Goal: Information Seeking & Learning: Learn about a topic

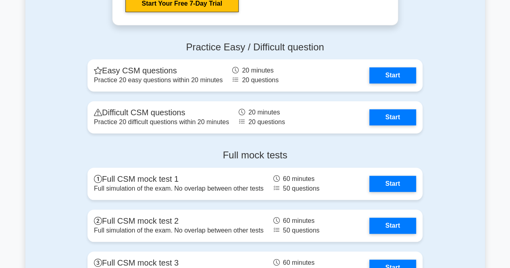
scroll to position [1825, 0]
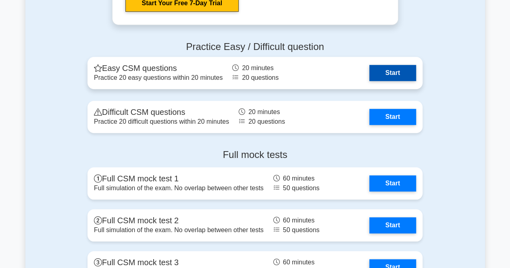
click at [392, 75] on link "Start" at bounding box center [392, 73] width 47 height 16
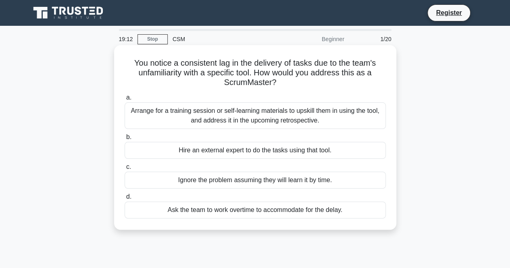
click at [302, 206] on div "Ask the team to work overtime to accommodate for the delay." at bounding box center [255, 210] width 261 height 17
click at [125, 200] on input "d. Ask the team to work overtime to accommodate for the delay." at bounding box center [125, 196] width 0 height 5
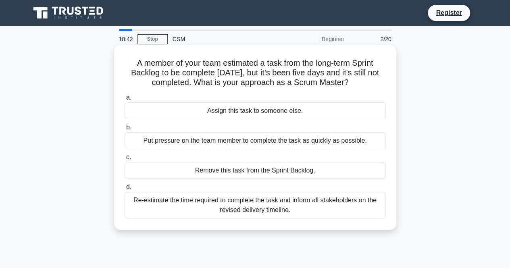
click at [271, 141] on div "Put pressure on the team member to complete the task as quickly as possible." at bounding box center [255, 140] width 261 height 17
click at [125, 130] on input "b. Put pressure on the team member to complete the task as quickly as possible." at bounding box center [125, 127] width 0 height 5
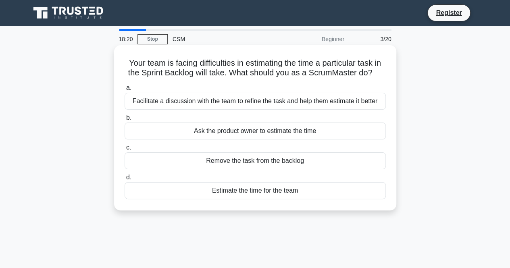
click at [340, 101] on div "Facilitate a discussion with the team to refine the task and help them estimate…" at bounding box center [255, 101] width 261 height 17
click at [125, 91] on input "a. Facilitate a discussion with the team to refine the task and help them estim…" at bounding box center [125, 87] width 0 height 5
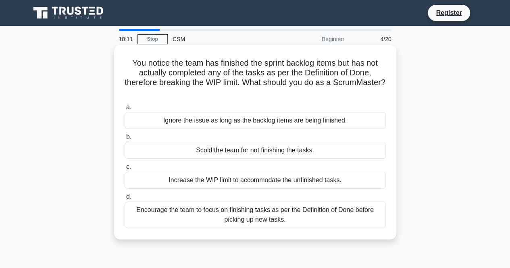
click at [311, 210] on div "Encourage the team to focus on finishing tasks as per the Definition of Done be…" at bounding box center [255, 215] width 261 height 27
click at [125, 200] on input "d. Encourage the team to focus on finishing tasks as per the Definition of Done…" at bounding box center [125, 196] width 0 height 5
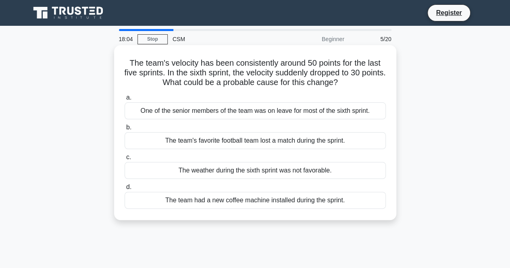
click at [225, 111] on div "One of the senior members of the team was on leave for most of the sixth sprint." at bounding box center [255, 110] width 261 height 17
click at [125, 100] on input "a. One of the senior members of the team was on leave for most of the sixth spr…" at bounding box center [125, 97] width 0 height 5
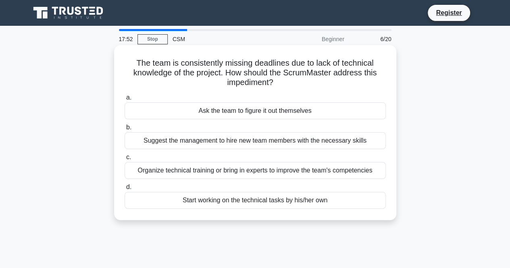
click at [253, 171] on div "Organize technical training or bring in experts to improve the team's competenc…" at bounding box center [255, 170] width 261 height 17
click at [125, 160] on input "c. Organize technical training or bring in experts to improve the team's compet…" at bounding box center [125, 157] width 0 height 5
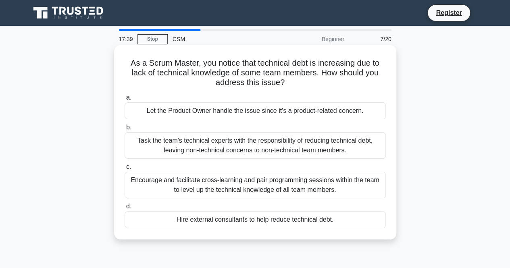
click at [275, 113] on div "Let the Product Owner handle the issue since it's a product-related concern." at bounding box center [255, 110] width 261 height 17
click at [125, 100] on input "a. Let the Product Owner handle the issue since it's a product-related concern." at bounding box center [125, 97] width 0 height 5
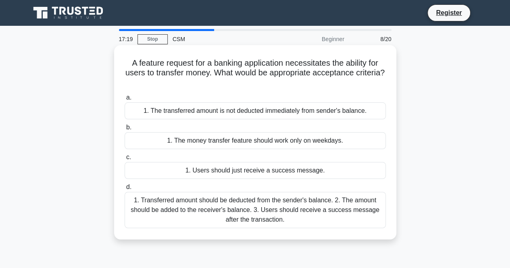
click at [273, 209] on div "1. Transferred amount should be deducted from the sender's balance. 2. The amou…" at bounding box center [255, 210] width 261 height 36
click at [125, 190] on input "d. 1. Transferred amount should be deducted from the sender's balance. 2. The a…" at bounding box center [125, 187] width 0 height 5
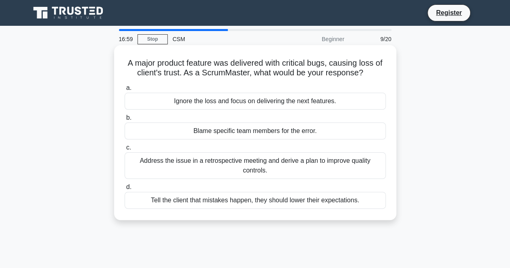
click at [296, 127] on div "Blame specific team members for the error." at bounding box center [255, 131] width 261 height 17
click at [125, 121] on input "b. Blame specific team members for the error." at bounding box center [125, 117] width 0 height 5
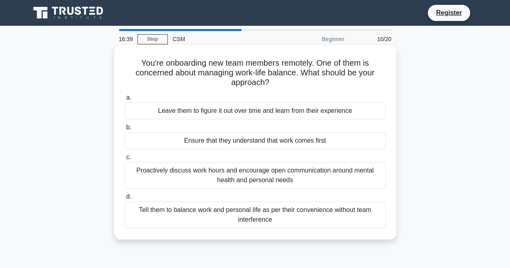
click at [330, 178] on div "Proactively discuss work hours and encourage open communication around mental h…" at bounding box center [255, 175] width 261 height 27
click at [125, 160] on input "c. Proactively discuss work hours and encourage open communication around menta…" at bounding box center [125, 157] width 0 height 5
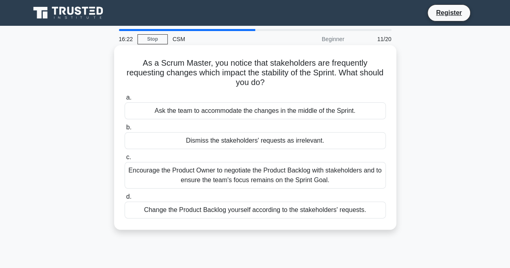
click at [203, 173] on div "Encourage the Product Owner to negotiate the Product Backlog with stakeholders …" at bounding box center [255, 175] width 261 height 27
click at [125, 160] on input "c. Encourage the Product Owner to negotiate the Product Backlog with stakeholde…" at bounding box center [125, 157] width 0 height 5
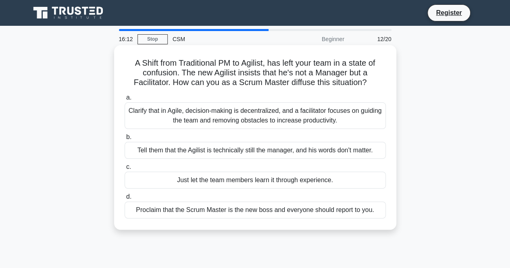
click at [277, 181] on div "Just let the team members learn it through experience." at bounding box center [255, 180] width 261 height 17
click at [125, 170] on input "c. Just let the team members learn it through experience." at bounding box center [125, 167] width 0 height 5
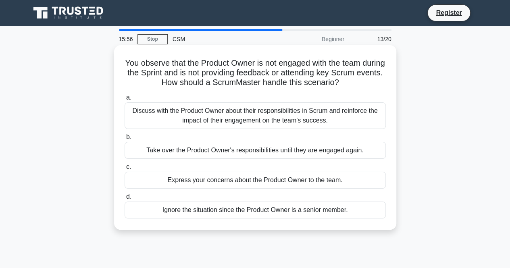
click at [281, 181] on div "Express your concerns about the Product Owner to the team." at bounding box center [255, 180] width 261 height 17
click at [125, 170] on input "c. Express your concerns about the Product Owner to the team." at bounding box center [125, 167] width 0 height 5
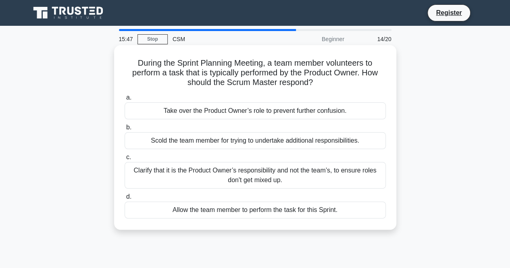
click at [284, 141] on div "Scold the team member for trying to undertake additional responsibilities." at bounding box center [255, 140] width 261 height 17
click at [125, 130] on input "b. Scold the team member for trying to undertake additional responsibilities." at bounding box center [125, 127] width 0 height 5
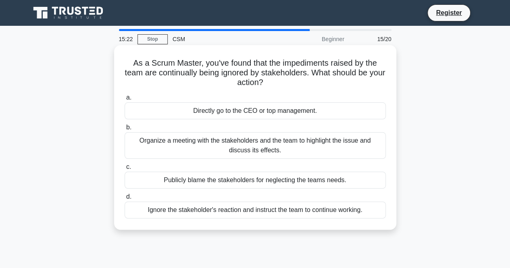
click at [283, 209] on div "Ignore the stakeholder's reaction and instruct the team to continue working." at bounding box center [255, 210] width 261 height 17
click at [125, 200] on input "d. Ignore the stakeholder's reaction and instruct the team to continue working." at bounding box center [125, 196] width 0 height 5
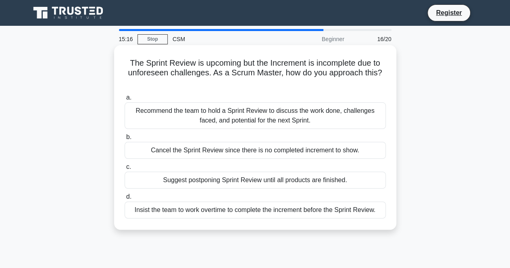
click at [319, 124] on div "Recommend the team to hold a Sprint Review to discuss the work done, challenges…" at bounding box center [255, 115] width 261 height 27
click at [125, 100] on input "a. Recommend the team to hold a Sprint Review to discuss the work done, challen…" at bounding box center [125, 97] width 0 height 5
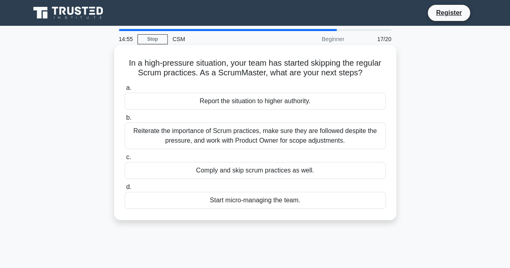
click at [266, 136] on div "Reiterate the importance of Scrum practices, make sure they are followed despit…" at bounding box center [255, 136] width 261 height 27
click at [125, 121] on input "b. Reiterate the importance of Scrum practices, make sure they are followed des…" at bounding box center [125, 117] width 0 height 5
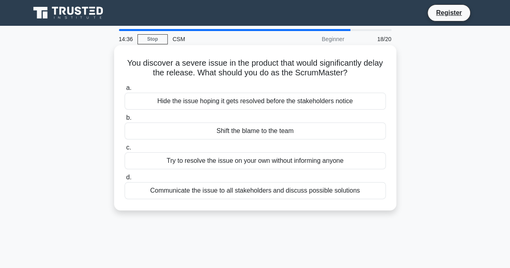
click at [313, 190] on div "Communicate the issue to all stakeholders and discuss possible solutions" at bounding box center [255, 190] width 261 height 17
click at [125, 180] on input "d. Communicate the issue to all stakeholders and discuss possible solutions" at bounding box center [125, 177] width 0 height 5
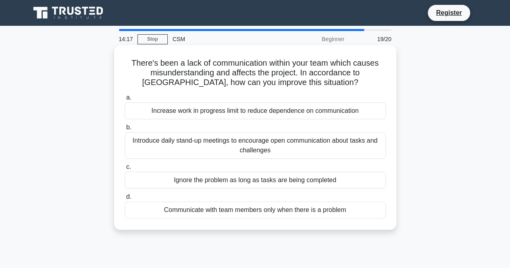
click at [256, 214] on div "Communicate with team members only when there is a problem" at bounding box center [255, 210] width 261 height 17
click at [125, 200] on input "d. Communicate with team members only when there is a problem" at bounding box center [125, 196] width 0 height 5
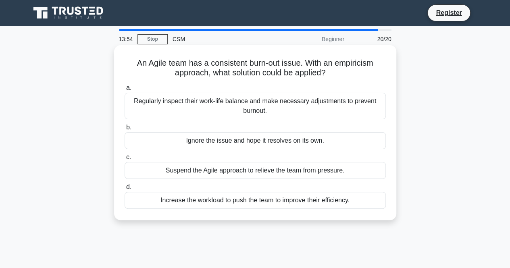
click at [280, 200] on div "Increase the workload to push the team to improve their efficiency." at bounding box center [255, 200] width 261 height 17
click at [125, 190] on input "d. Increase the workload to push the team to improve their efficiency." at bounding box center [125, 187] width 0 height 5
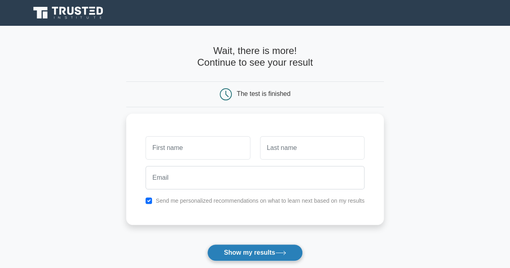
click at [269, 254] on button "Show my results" at bounding box center [254, 252] width 95 height 17
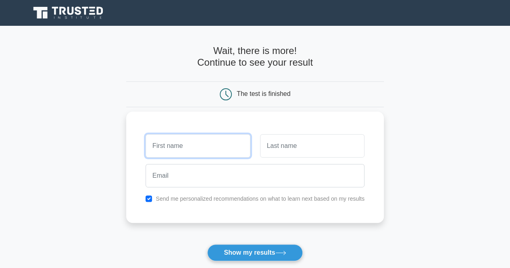
click at [205, 142] on input "text" at bounding box center [198, 145] width 104 height 23
type input "cheun"
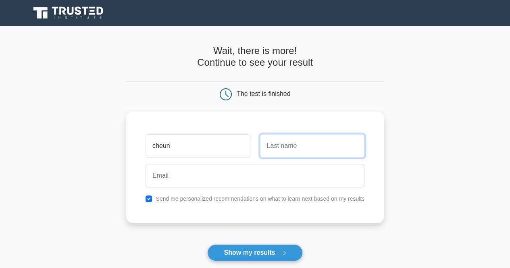
click at [281, 147] on input "text" at bounding box center [312, 145] width 104 height 23
type input "chhan"
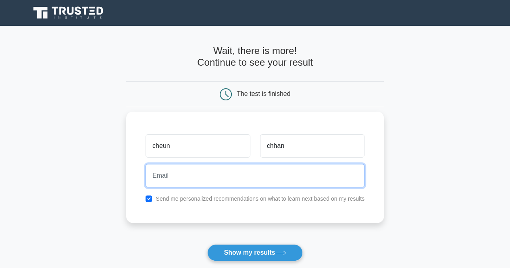
click at [173, 183] on input "email" at bounding box center [255, 175] width 219 height 23
type input "0882407495"
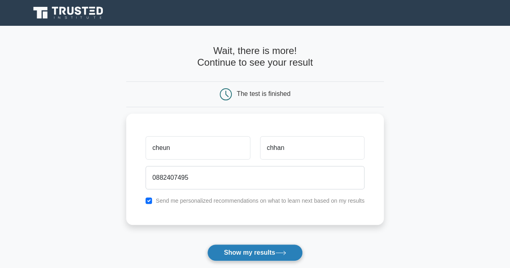
click at [241, 254] on button "Show my results" at bounding box center [254, 252] width 95 height 17
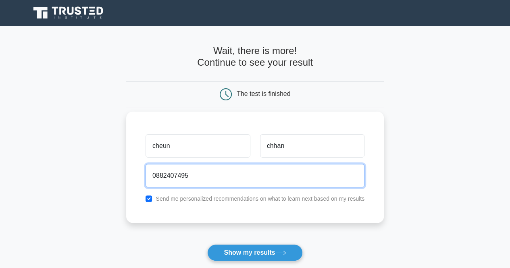
click at [185, 176] on input "0882407495" at bounding box center [255, 175] width 219 height 23
click at [190, 177] on input "0882407495" at bounding box center [255, 175] width 219 height 23
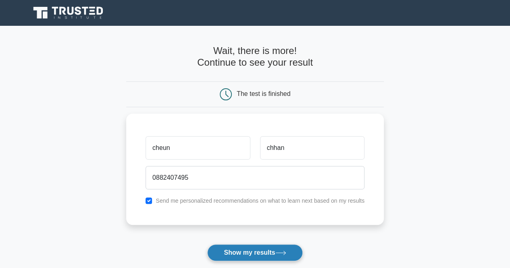
click at [236, 253] on button "Show my results" at bounding box center [254, 252] width 95 height 17
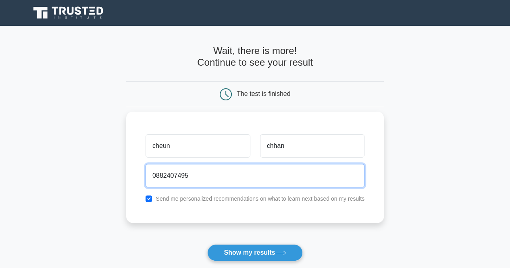
click at [186, 176] on input "0882407495" at bounding box center [255, 175] width 219 height 23
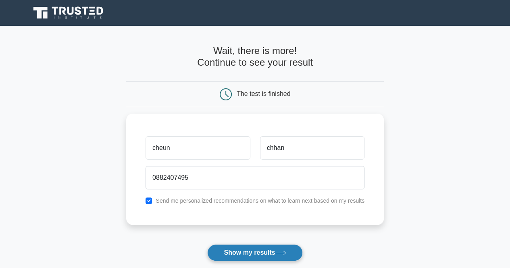
click at [234, 260] on button "Show my results" at bounding box center [254, 252] width 95 height 17
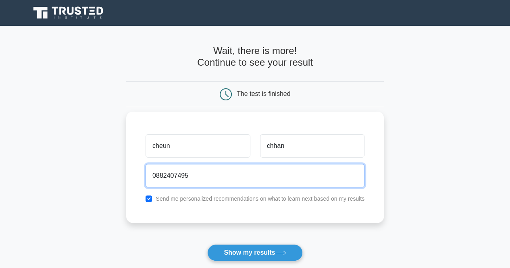
click at [186, 177] on input "0882407495" at bounding box center [255, 175] width 219 height 23
click at [196, 177] on input "0882407495" at bounding box center [255, 175] width 219 height 23
click at [211, 180] on input "0882407495" at bounding box center [255, 175] width 219 height 23
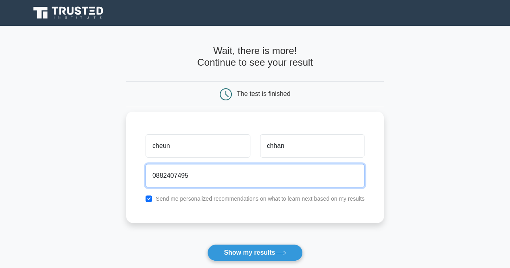
click at [198, 175] on input "0882407495" at bounding box center [255, 175] width 219 height 23
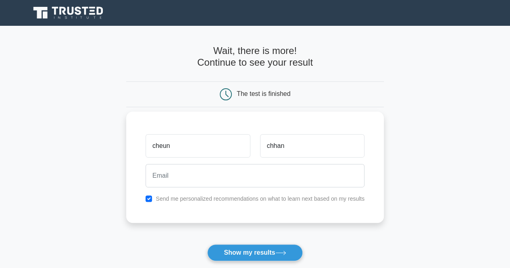
click at [252, 202] on label "Send me personalized recommendations on what to learn next based on my results" at bounding box center [260, 199] width 209 height 6
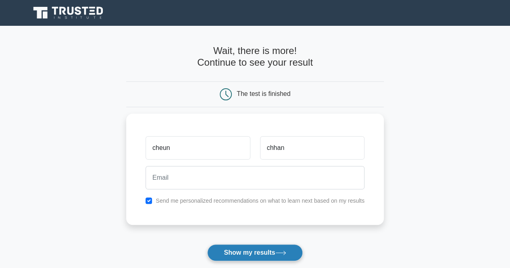
click at [254, 255] on button "Show my results" at bounding box center [254, 252] width 95 height 17
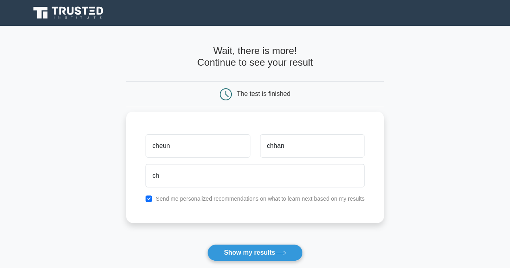
click at [253, 196] on label "Send me personalized recommendations on what to learn next based on my results" at bounding box center [260, 199] width 209 height 6
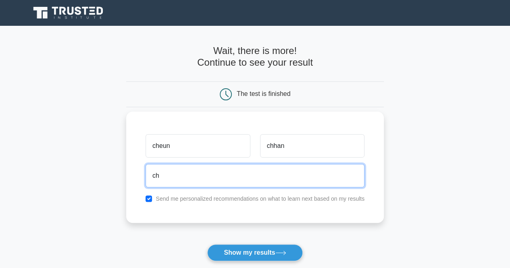
click at [163, 178] on input "ch" at bounding box center [255, 175] width 219 height 23
drag, startPoint x: 211, startPoint y: 177, endPoint x: 209, endPoint y: 184, distance: 7.1
click at [209, 184] on input "chhancheun@13" at bounding box center [255, 175] width 219 height 23
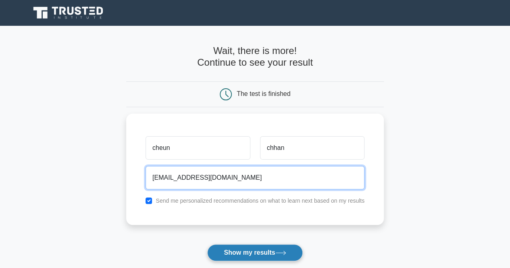
type input "chhancheun@13g.com"
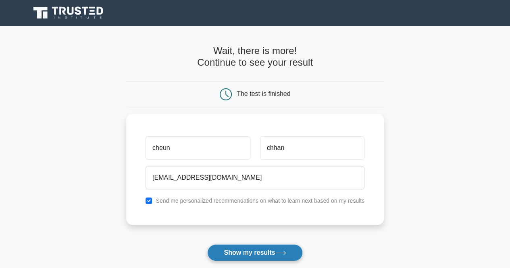
click at [220, 255] on button "Show my results" at bounding box center [254, 252] width 95 height 17
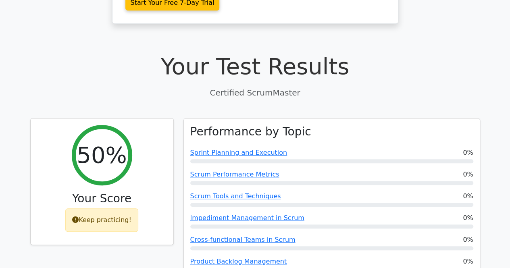
scroll to position [220, 0]
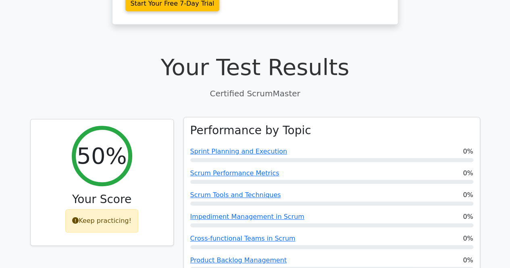
click at [280, 147] on div "Sprint Planning and Execution 0%" at bounding box center [331, 152] width 283 height 10
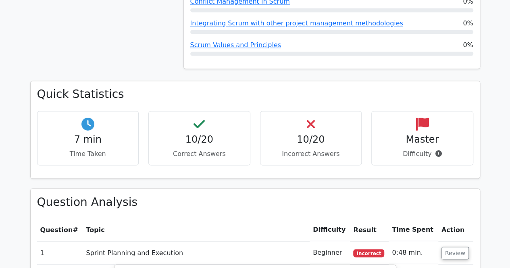
scroll to position [611, 0]
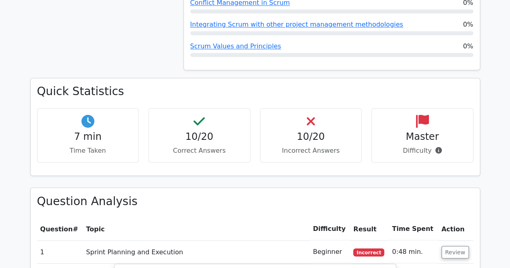
click at [103, 131] on h4 "7 min" at bounding box center [88, 137] width 88 height 12
click at [192, 131] on h4 "10/20" at bounding box center [199, 137] width 88 height 12
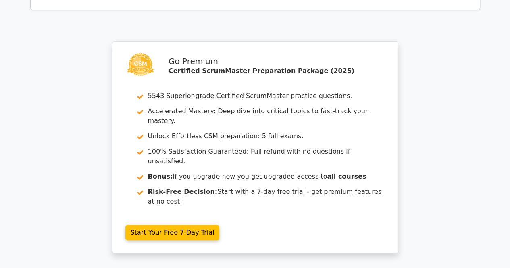
scroll to position [1670, 0]
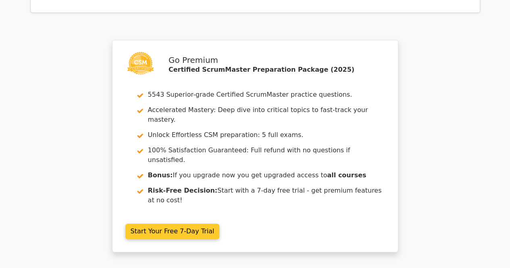
click at [186, 224] on link "Start Your Free 7-Day Trial" at bounding box center [172, 231] width 94 height 15
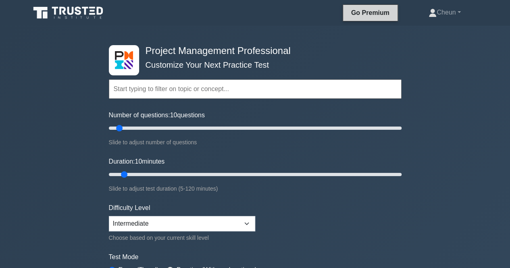
click at [365, 17] on link "Go Premium" at bounding box center [370, 13] width 48 height 10
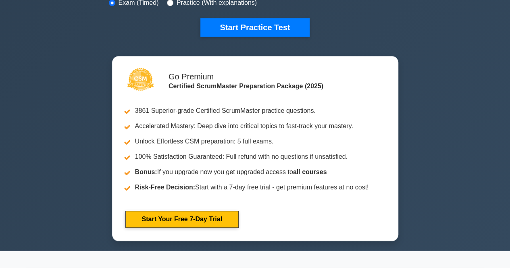
scroll to position [269, 0]
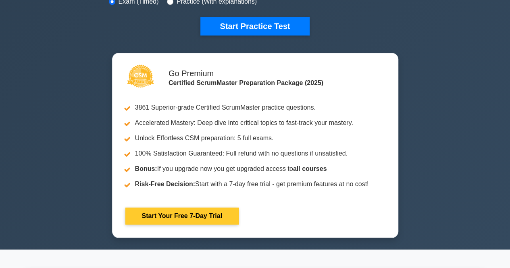
click at [175, 208] on link "Start Your Free 7-Day Trial" at bounding box center [181, 216] width 113 height 17
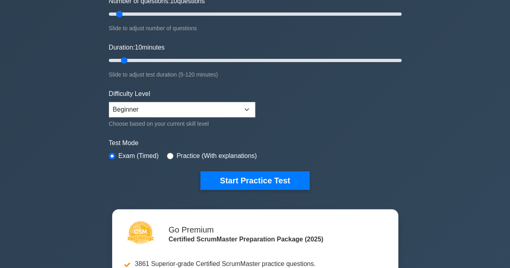
scroll to position [114, 0]
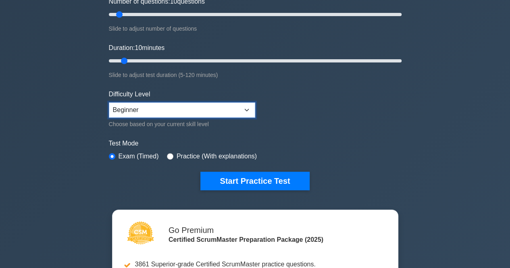
click at [246, 108] on select "Beginner Intermediate Expert" at bounding box center [182, 109] width 146 height 15
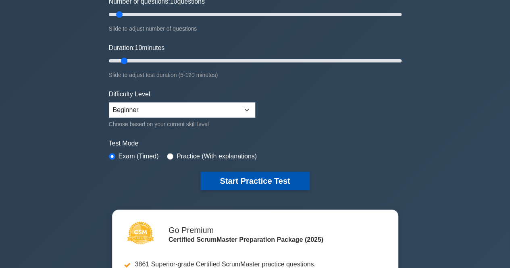
click at [233, 179] on button "Start Practice Test" at bounding box center [254, 181] width 109 height 19
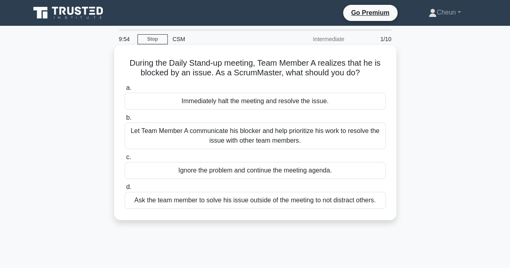
click at [269, 142] on div "Let Team Member A communicate his blocker and help prioritize his work to resol…" at bounding box center [255, 136] width 261 height 27
click at [125, 121] on input "b. Let Team Member A communicate his blocker and help prioritize his work to re…" at bounding box center [125, 117] width 0 height 5
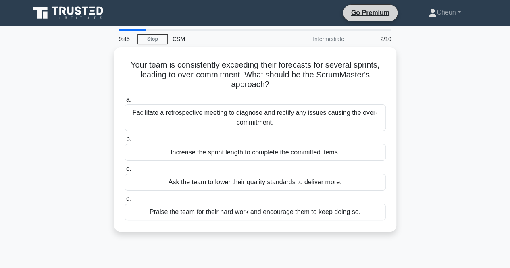
click at [372, 6] on li "Go Premium" at bounding box center [370, 12] width 55 height 17
